Goal: Find specific page/section: Find specific page/section

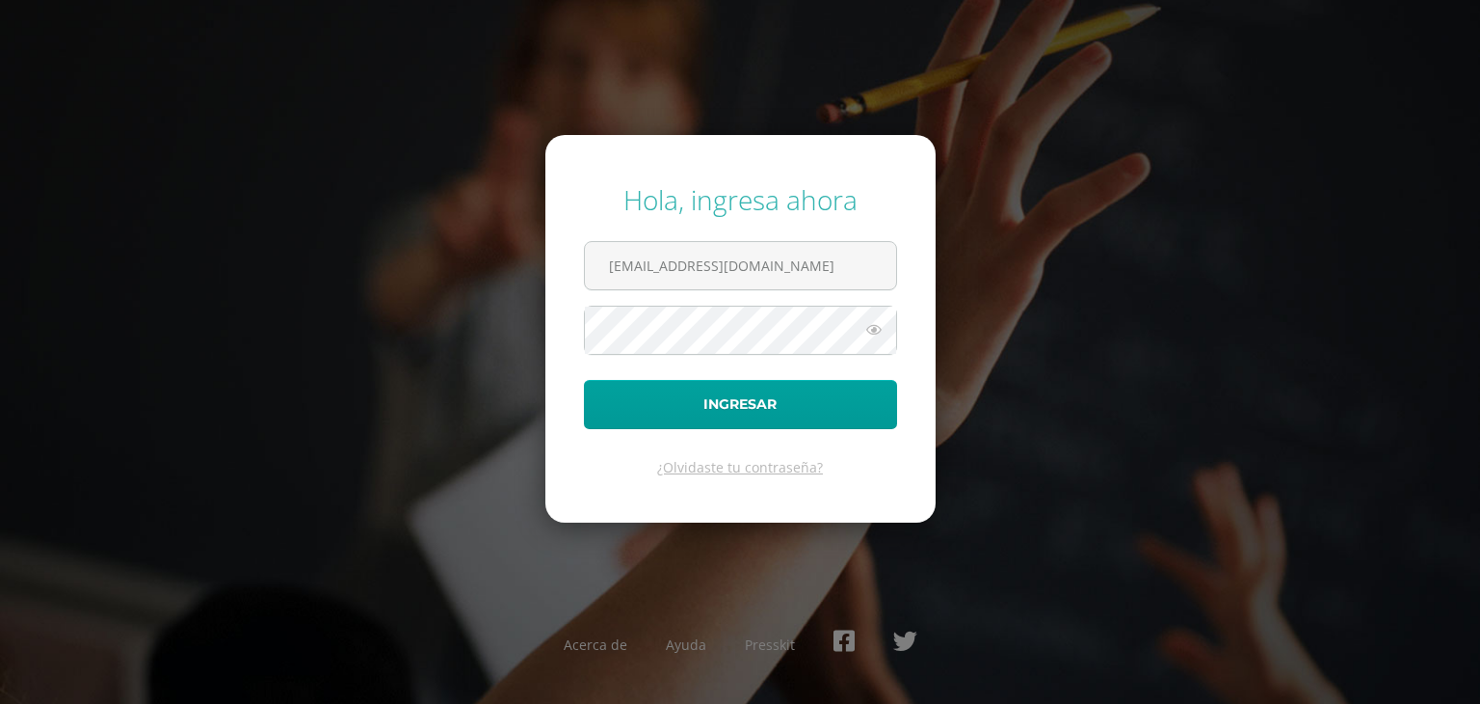
type input "[EMAIL_ADDRESS][DOMAIN_NAME]"
click at [720, 402] on button "Ingresar" at bounding box center [740, 404] width 313 height 49
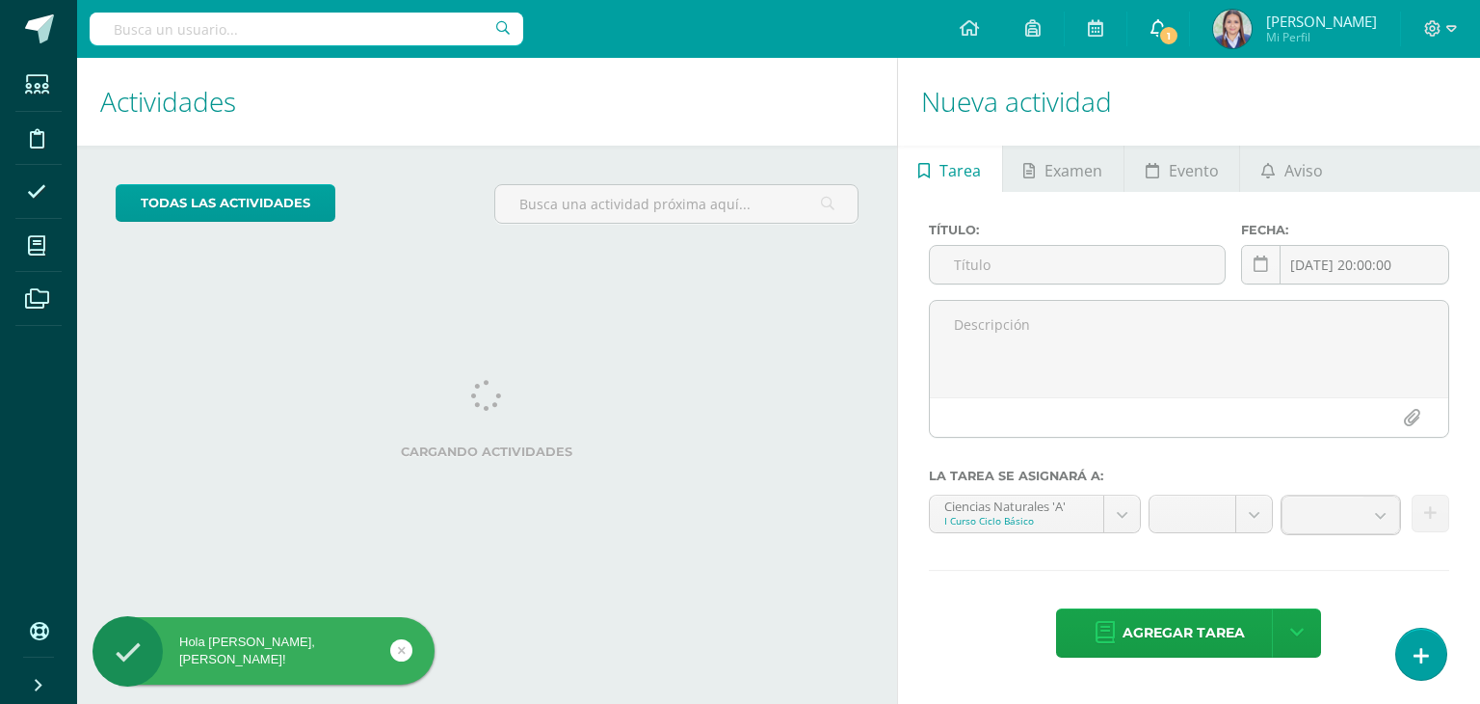
click at [1153, 34] on icon at bounding box center [1158, 27] width 15 height 17
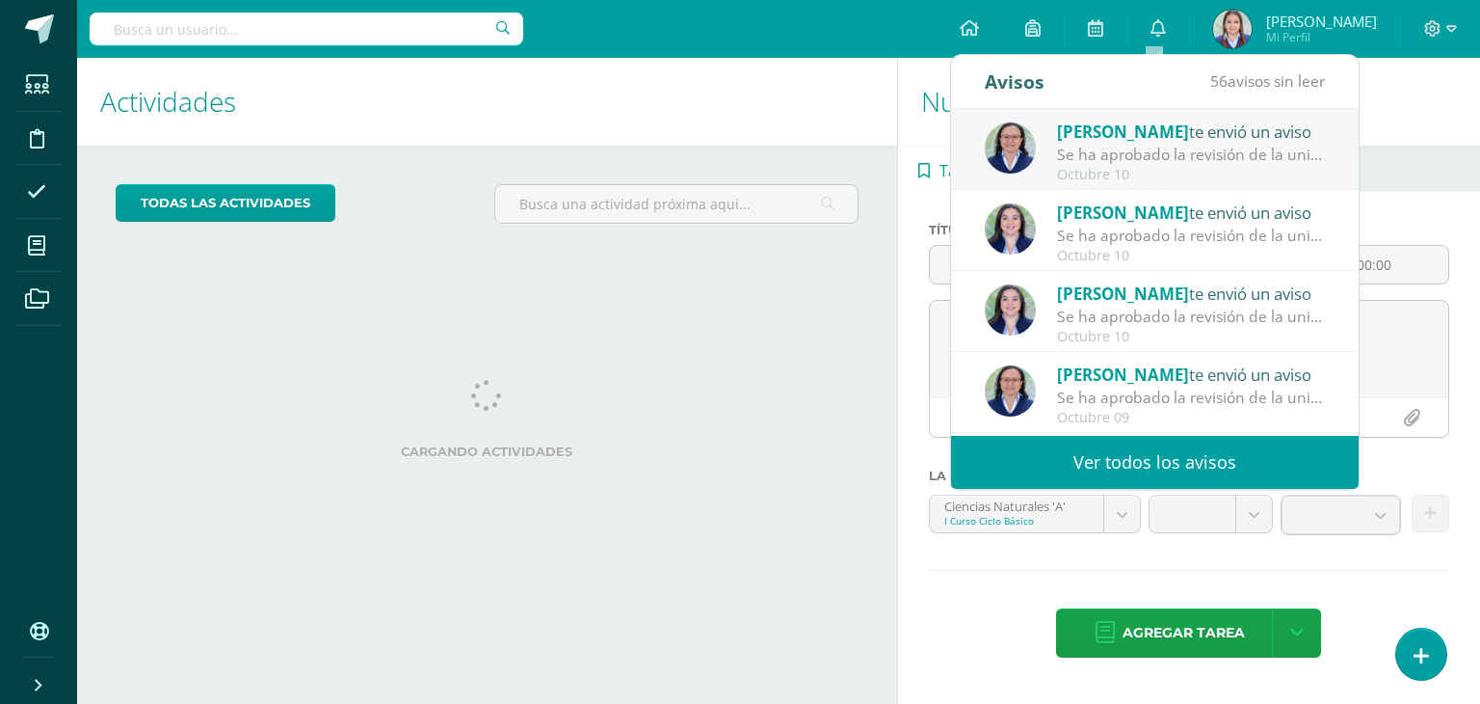
click at [156, 24] on input "text" at bounding box center [307, 29] width 434 height 33
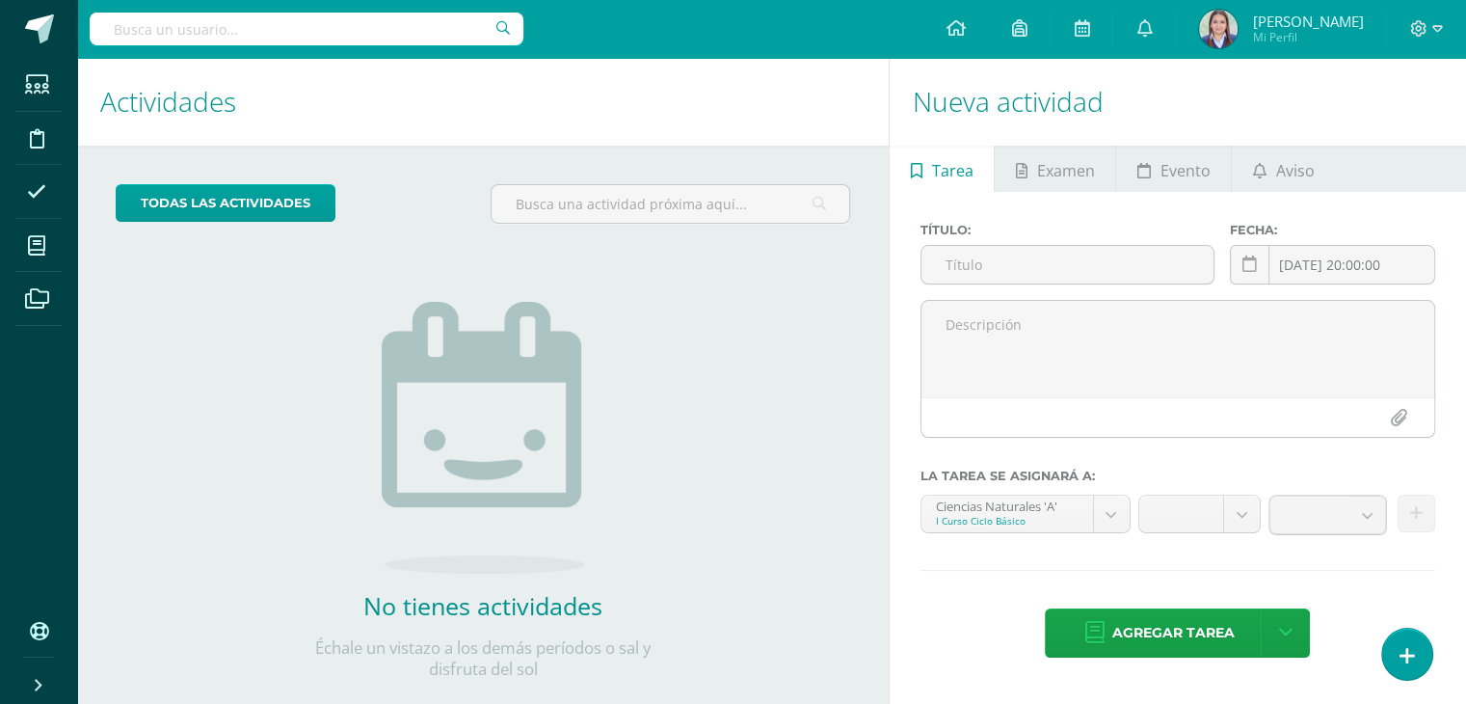
click at [156, 24] on input "text" at bounding box center [307, 29] width 434 height 33
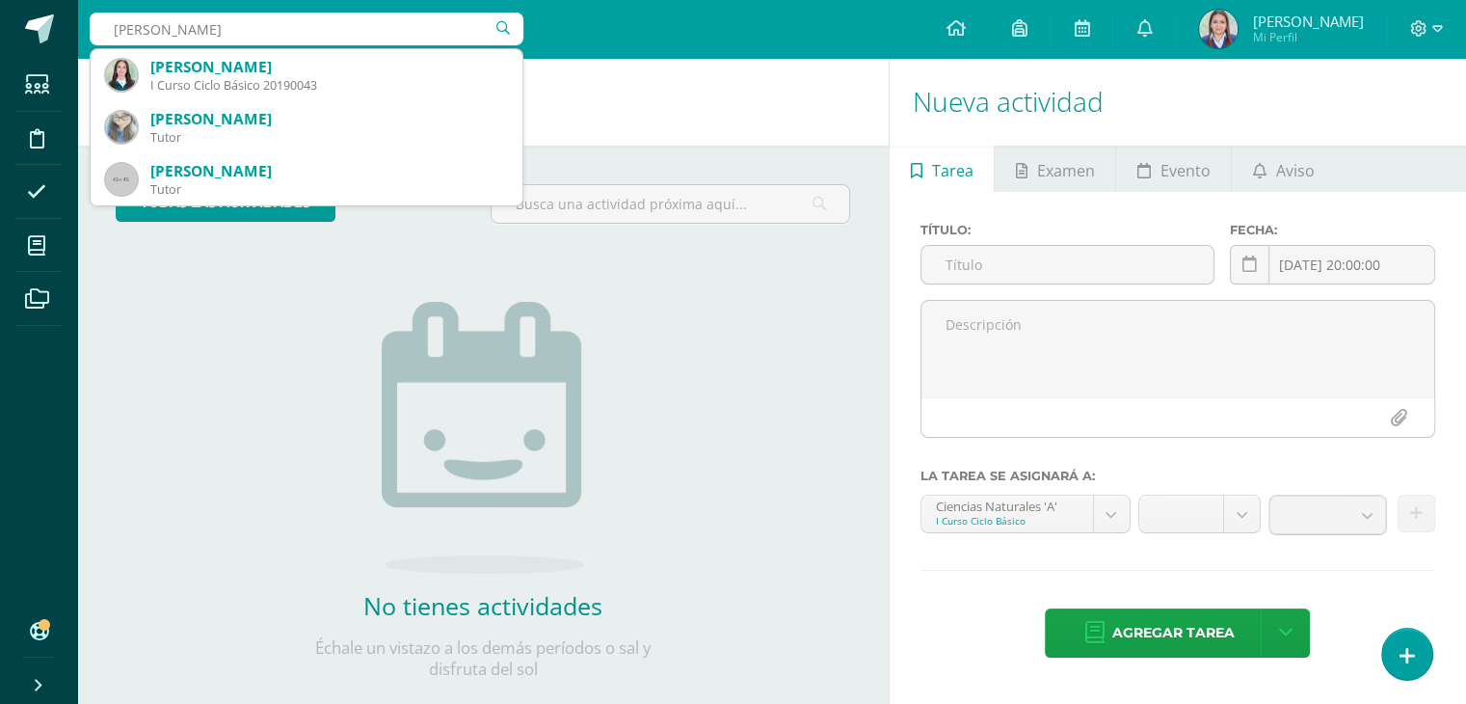
type input "Alissa"
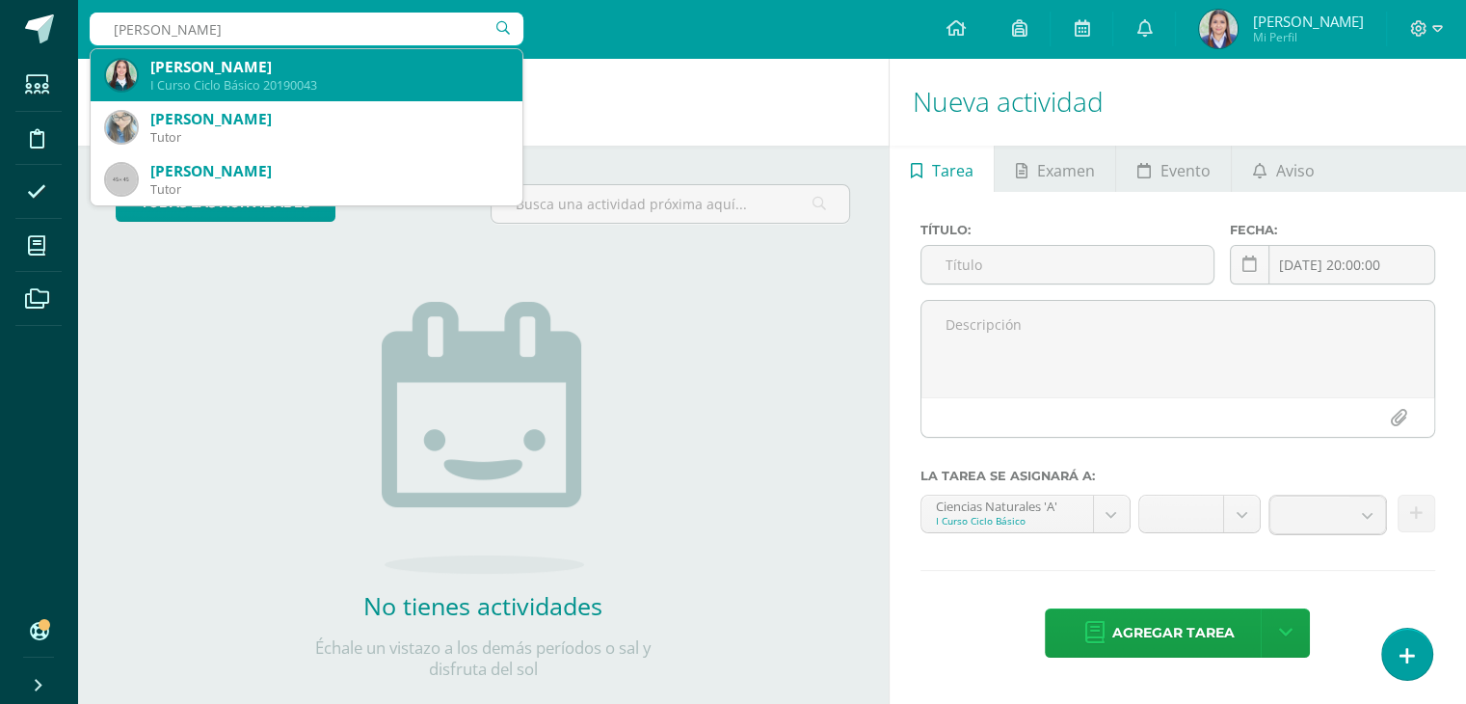
click at [184, 66] on div "Alissa Guisselle Arreola Hernández" at bounding box center [328, 67] width 357 height 20
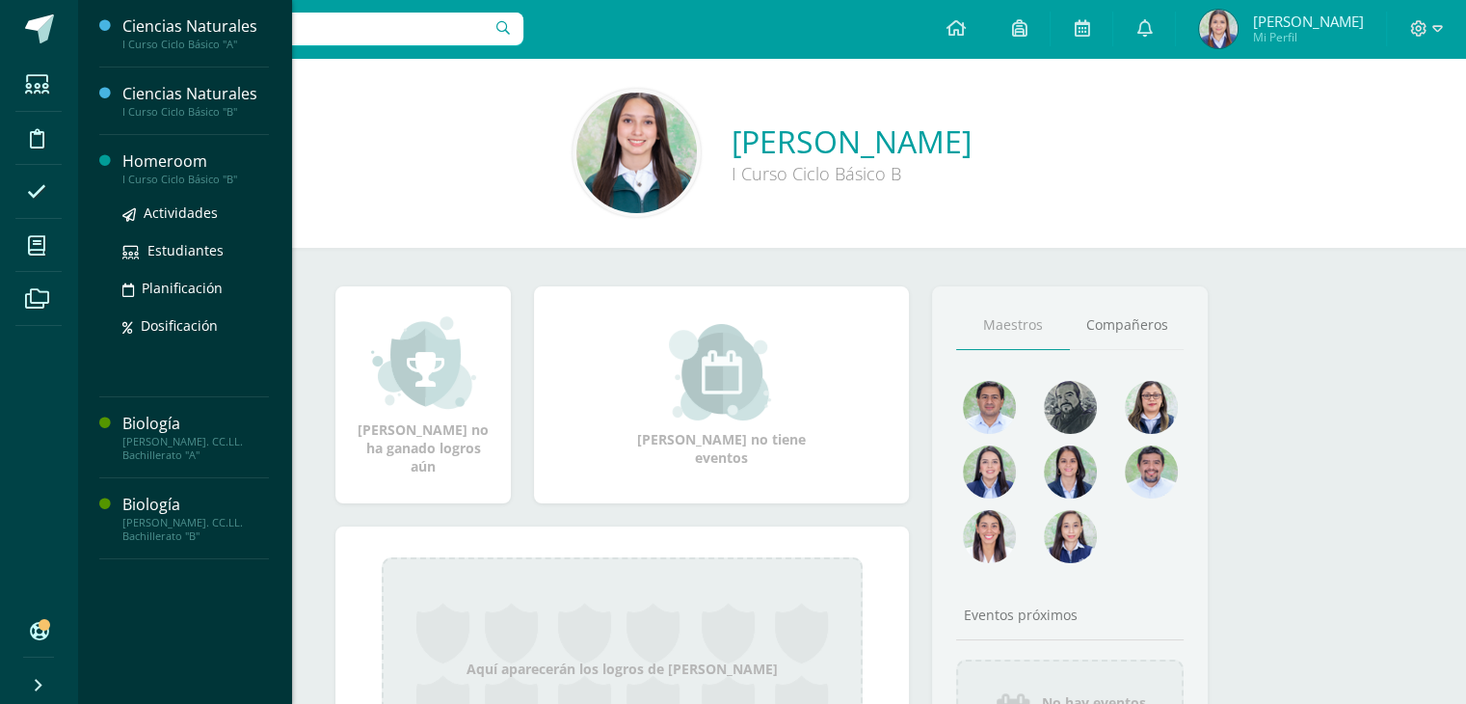
click at [166, 164] on div "Homeroom" at bounding box center [195, 161] width 146 height 22
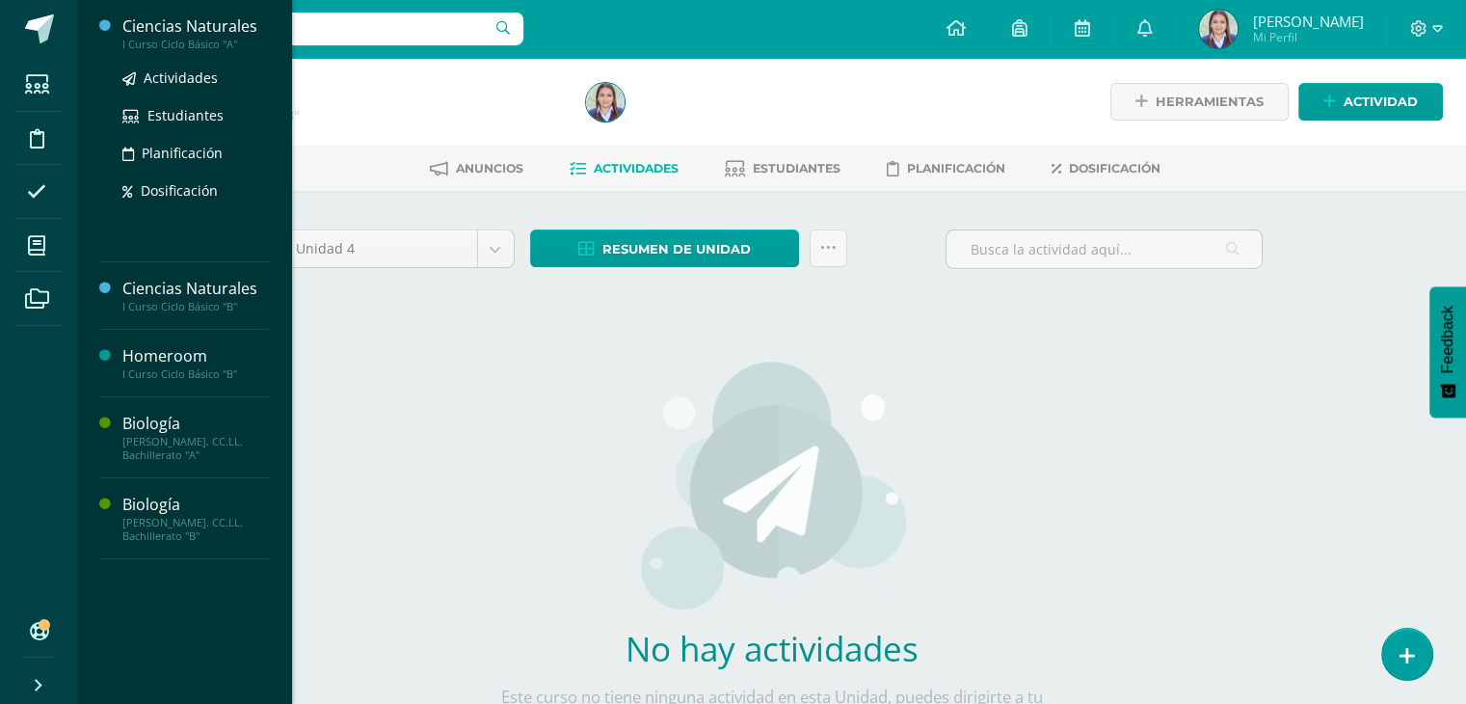
click at [200, 27] on div "Ciencias Naturales" at bounding box center [195, 26] width 146 height 22
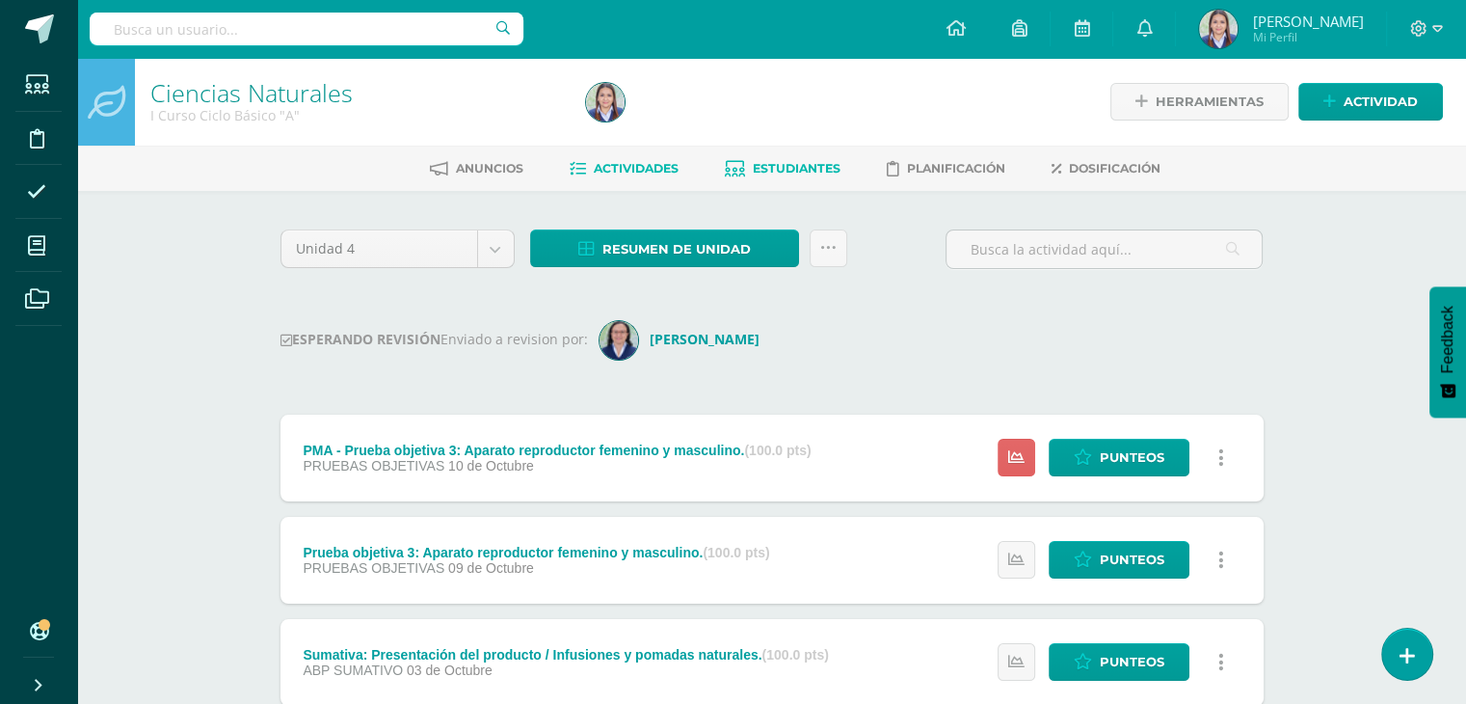
click at [810, 164] on span "Estudiantes" at bounding box center [797, 168] width 88 height 14
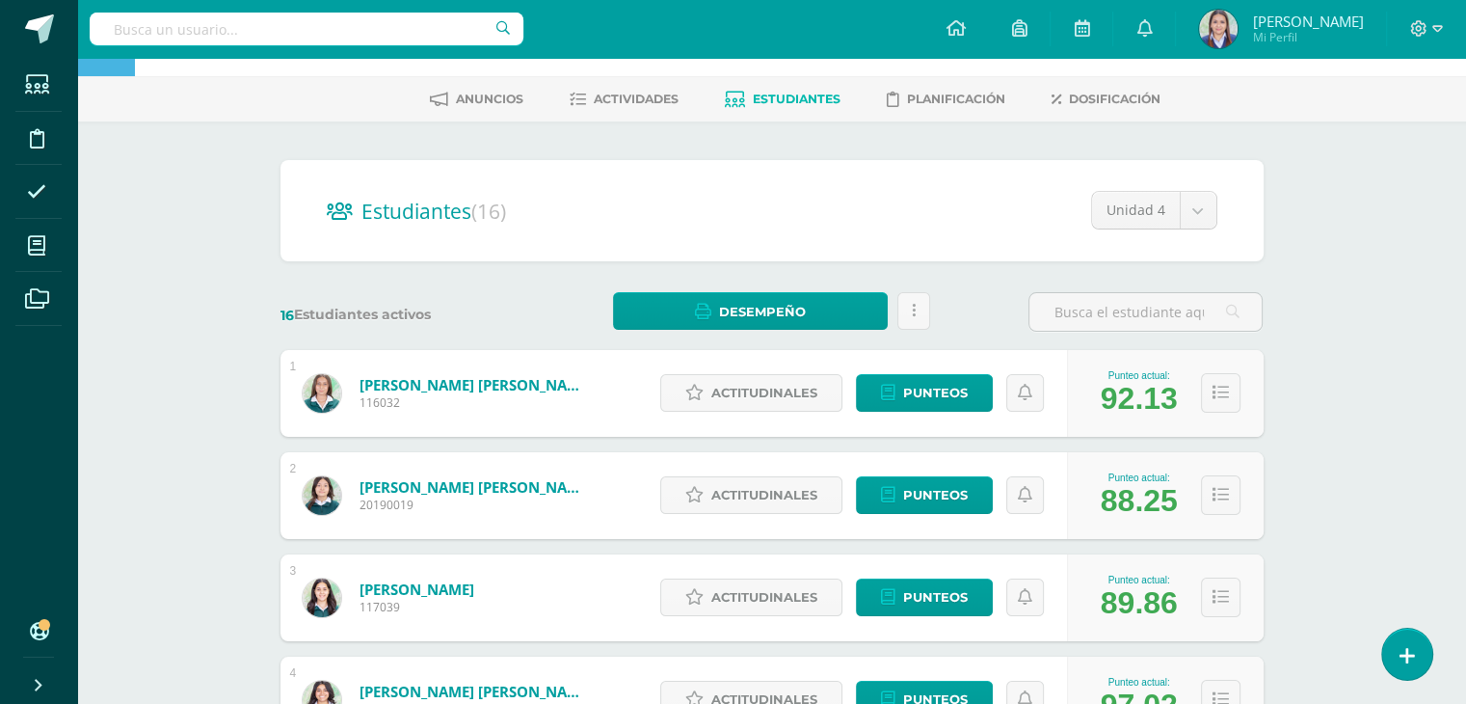
scroll to position [84, 0]
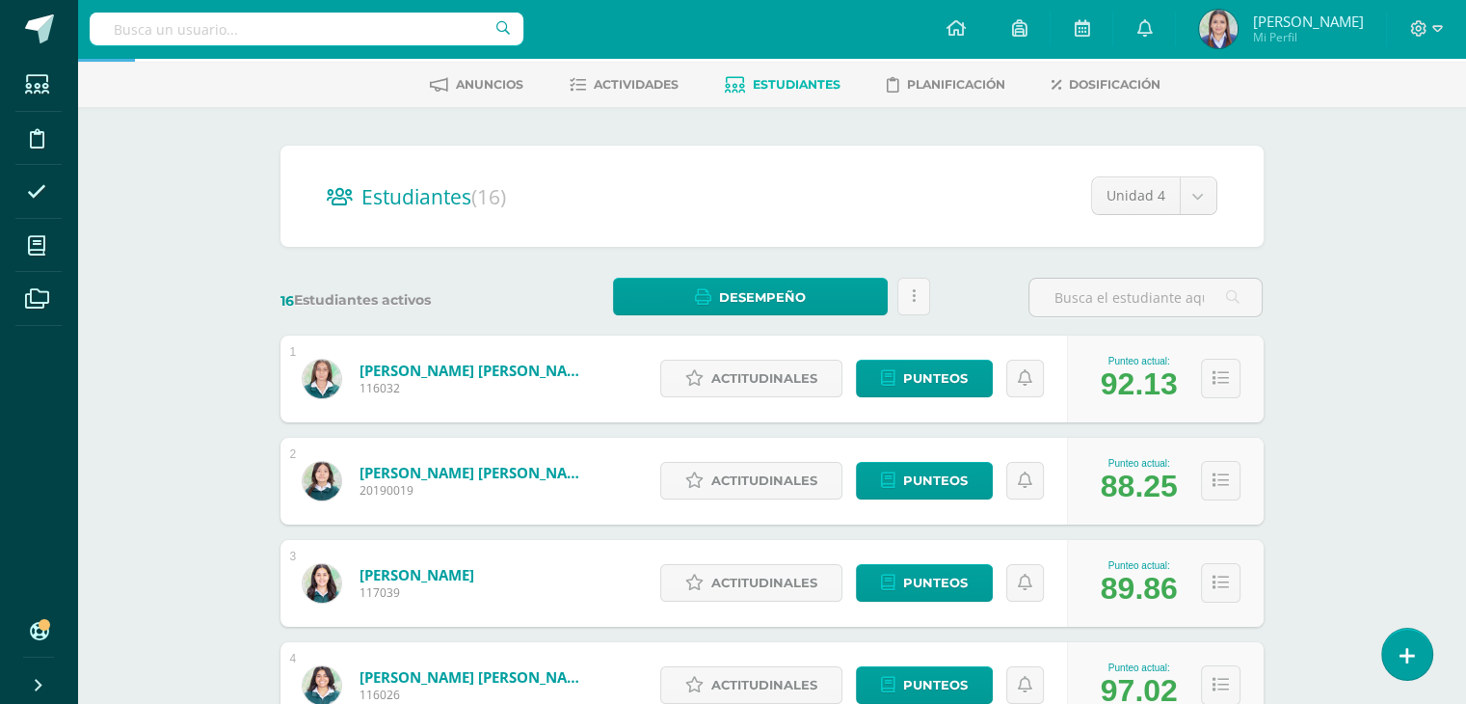
click at [486, 375] on link "Archila Alvarez, Natalia Valentina" at bounding box center [474, 369] width 231 height 19
